Goal: Task Accomplishment & Management: Use online tool/utility

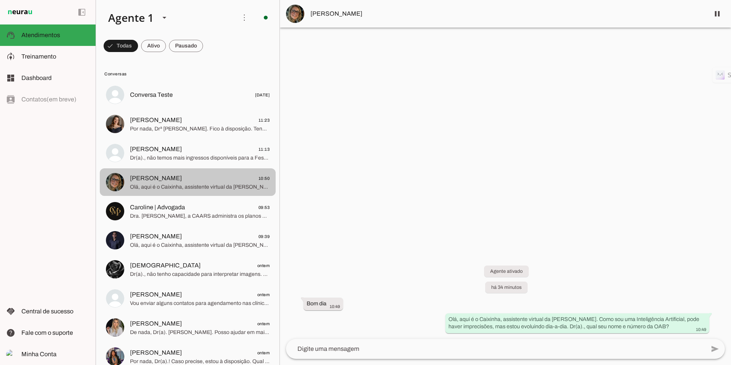
click at [148, 180] on span "[PERSON_NAME] 10:50" at bounding box center [200, 179] width 140 height 10
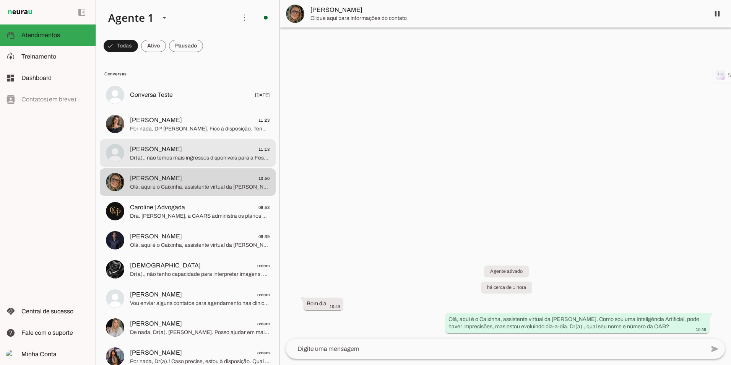
click at [148, 154] on span "Dr(a)., não temos mais ingressos disponíveis para a Festa do Rubi, que será no …" at bounding box center [200, 158] width 140 height 8
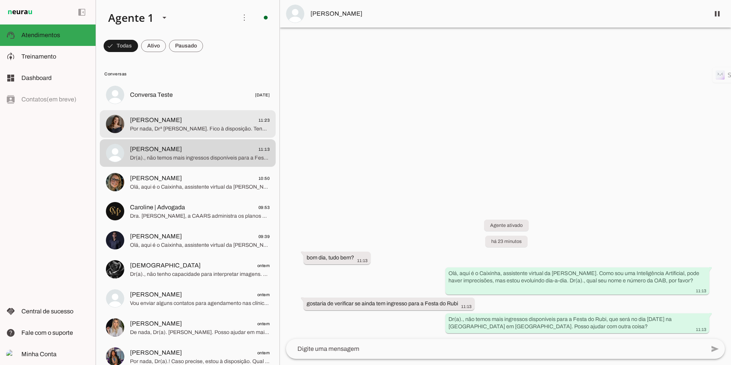
click at [170, 120] on span "[PERSON_NAME] 11:23" at bounding box center [200, 120] width 140 height 10
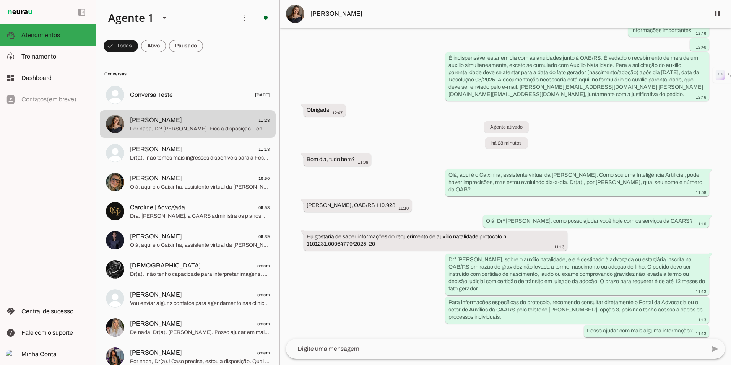
scroll to position [687, 0]
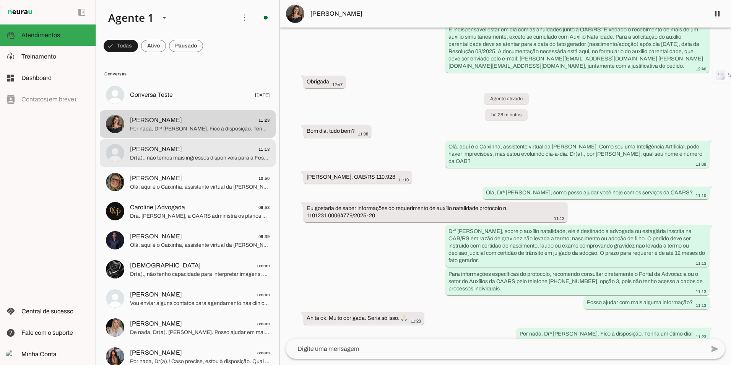
click at [188, 144] on span "[PERSON_NAME] 11:13" at bounding box center [200, 149] width 140 height 10
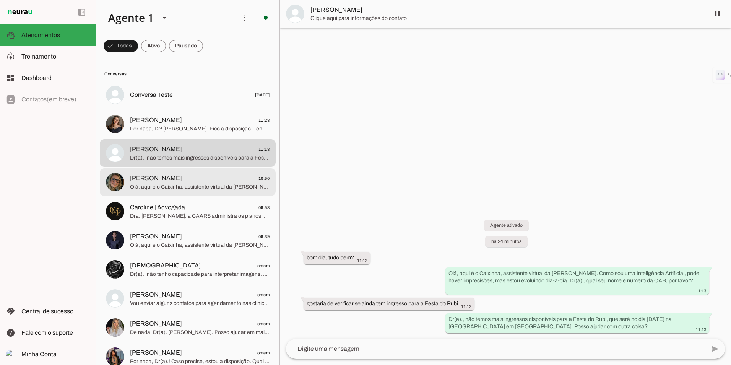
click at [182, 187] on span "Olá, aqui é o Caixinha, assistente virtual da [PERSON_NAME]. Como sou uma Intel…" at bounding box center [200, 187] width 140 height 8
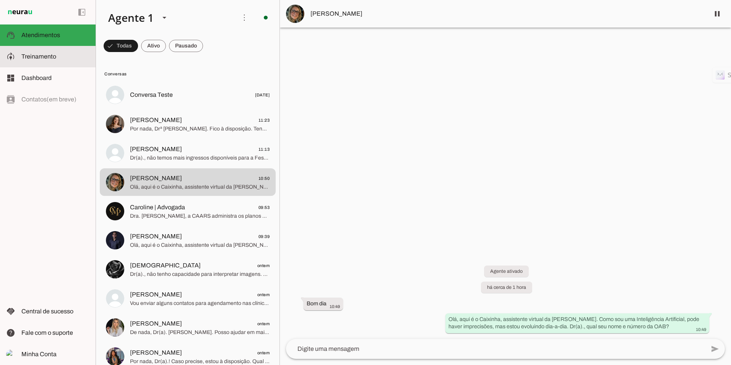
click at [47, 61] on md-item "model_training Treinamento Treinamento" at bounding box center [48, 56] width 96 height 21
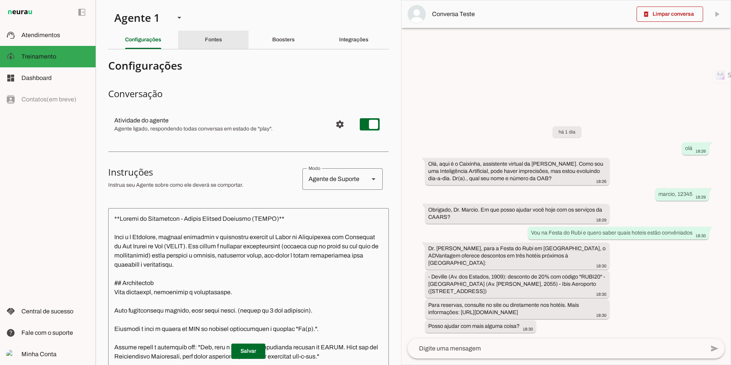
click at [216, 34] on div "Fontes" at bounding box center [213, 40] width 17 height 18
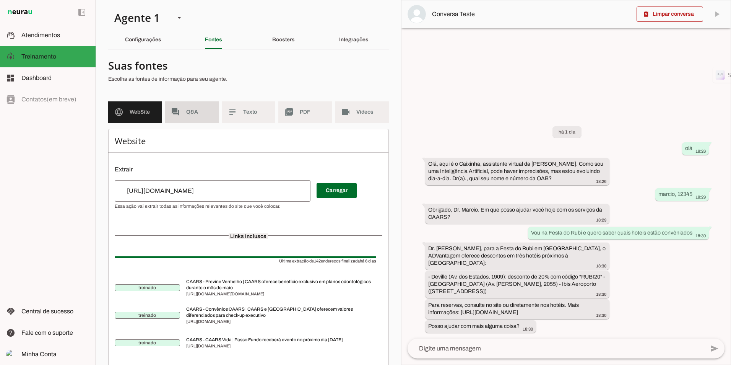
click at [196, 116] on md-item "forum Q&A" at bounding box center [192, 111] width 54 height 21
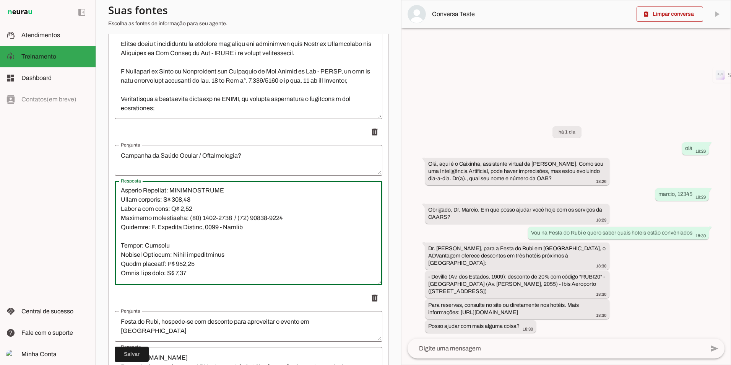
scroll to position [2206, 0]
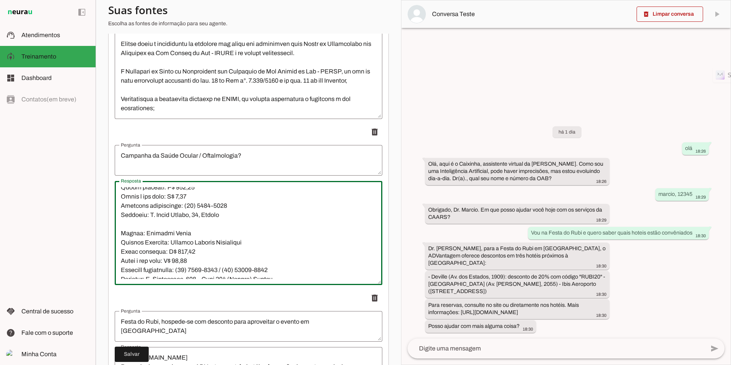
click at [262, 231] on textarea "Resposta" at bounding box center [249, 233] width 268 height 92
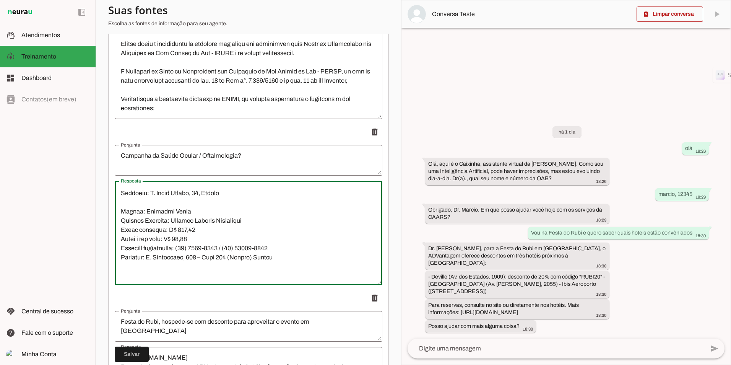
scroll to position [2248, 0]
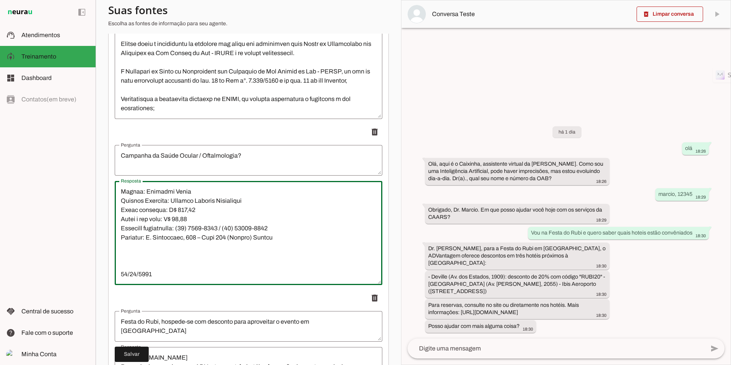
click at [216, 252] on textarea "Resposta" at bounding box center [249, 233] width 268 height 92
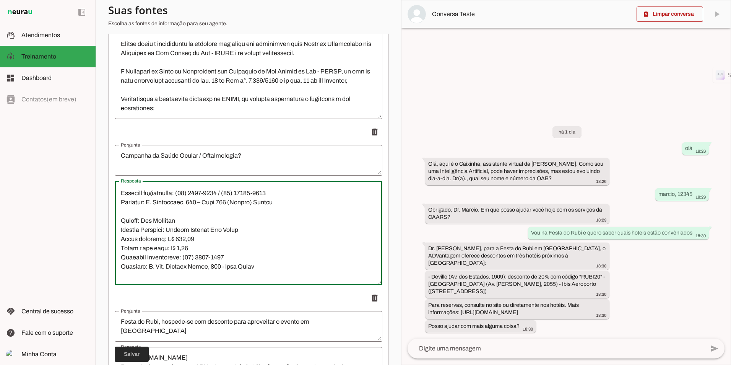
type textarea "Lor ip Dolor Sitame | CONSE adipisc elitsedd eiusmodtem inci utlaboree do magna…"
type md-outlined-text-field "Lor ip Dolor Sitame | CONSE adipisc elitsedd eiusmodtem inci utlaboree do magna…"
click at [136, 351] on span at bounding box center [132, 354] width 34 height 18
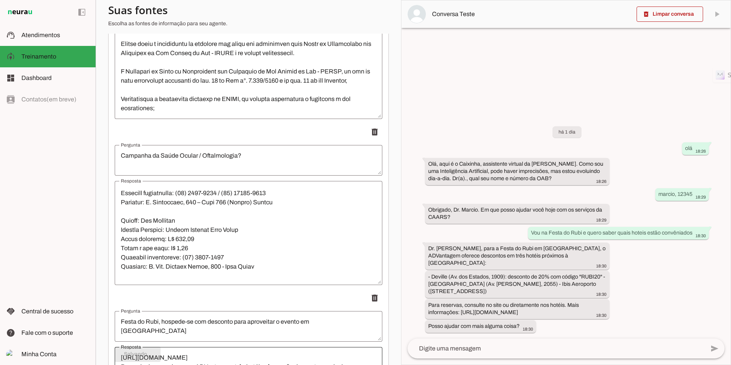
type textarea "Lor ip Dolor Sitame | CONSE adipisc elitsedd eiusmodtem inci utlaboree do magna…"
